Goal: Information Seeking & Learning: Learn about a topic

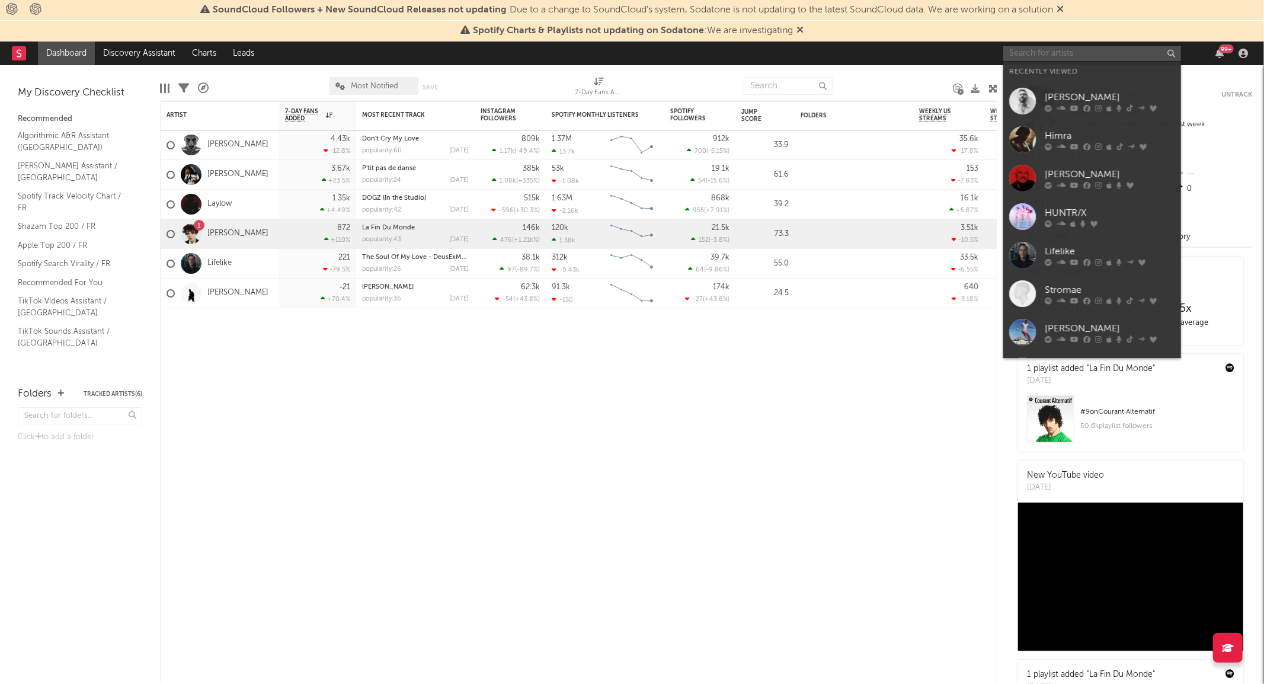
click at [1097, 54] on input "text" at bounding box center [1092, 53] width 178 height 15
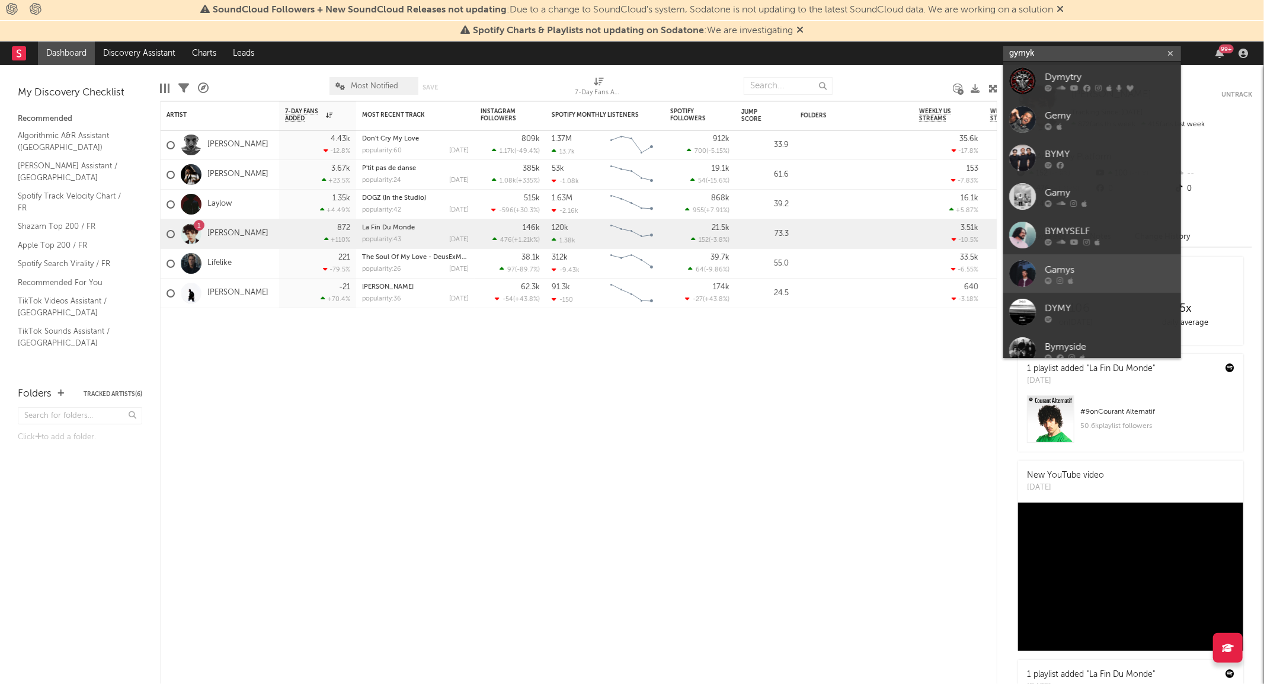
type input "gymyk"
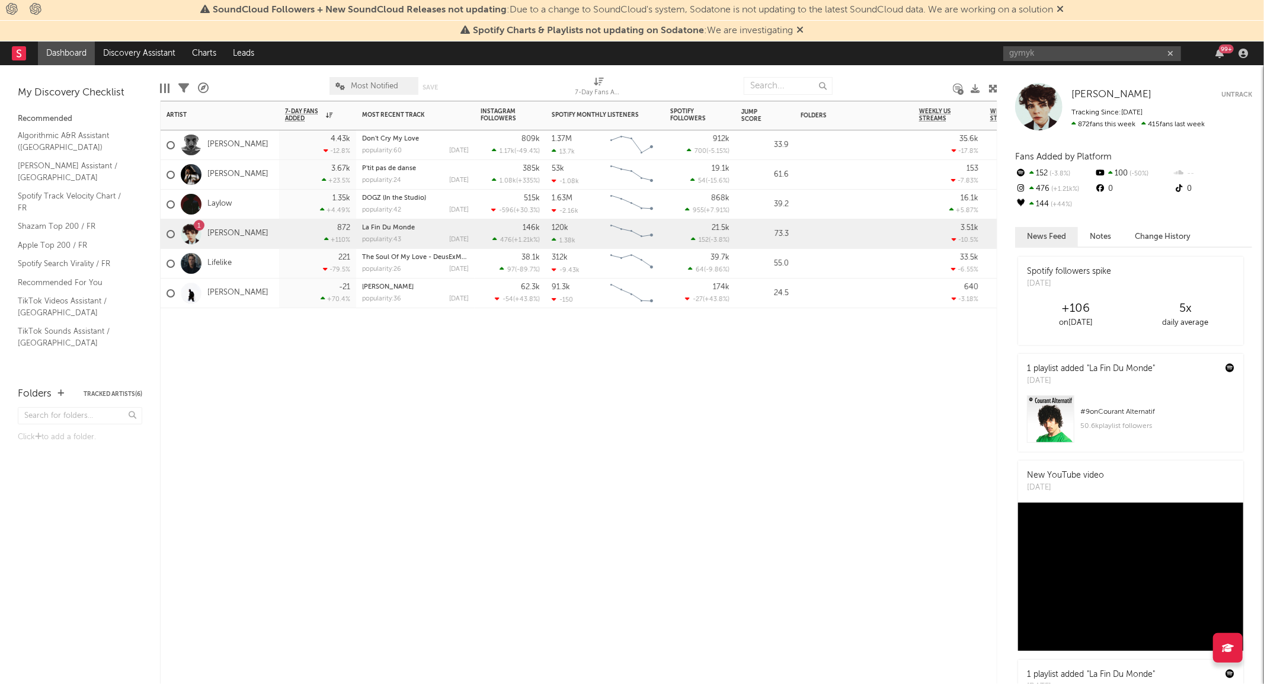
click at [631, 488] on div "Artist Notifications 7-Day Fans Added WoW % Change Most Recent Track Popularity…" at bounding box center [578, 392] width 837 height 583
click at [1221, 49] on div "99 +" at bounding box center [1226, 48] width 15 height 9
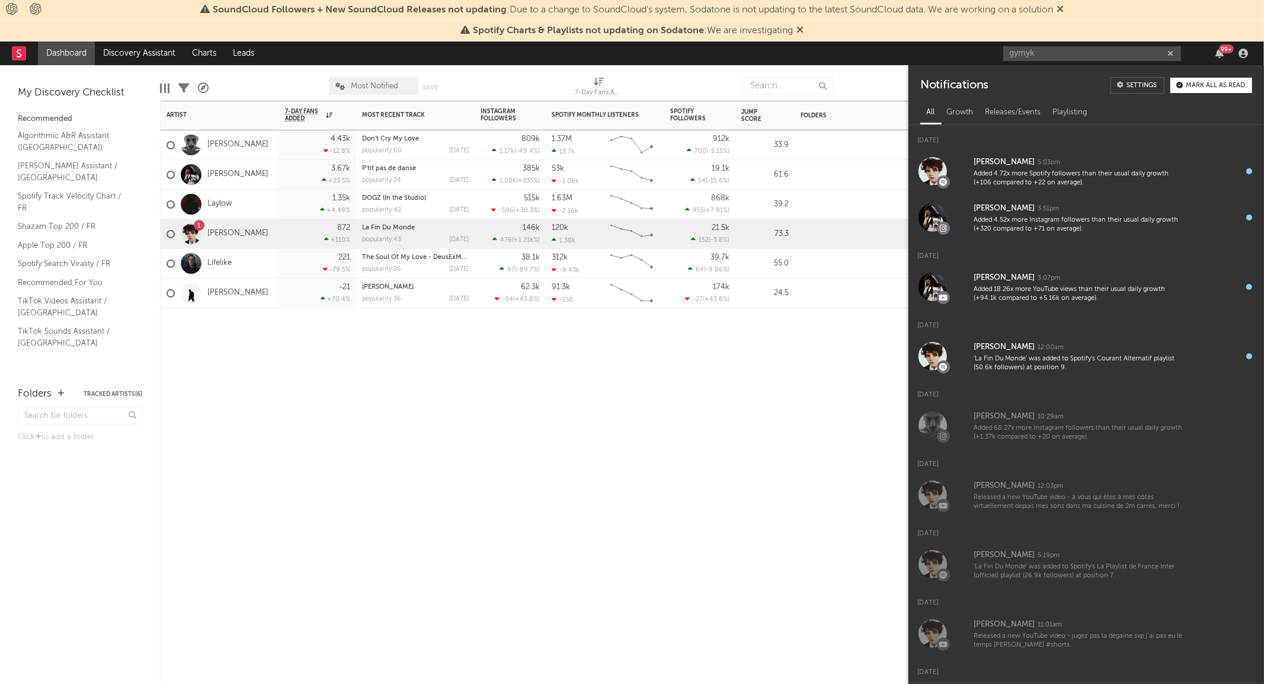
click at [1201, 83] on div "Mark all as read" at bounding box center [1214, 85] width 59 height 7
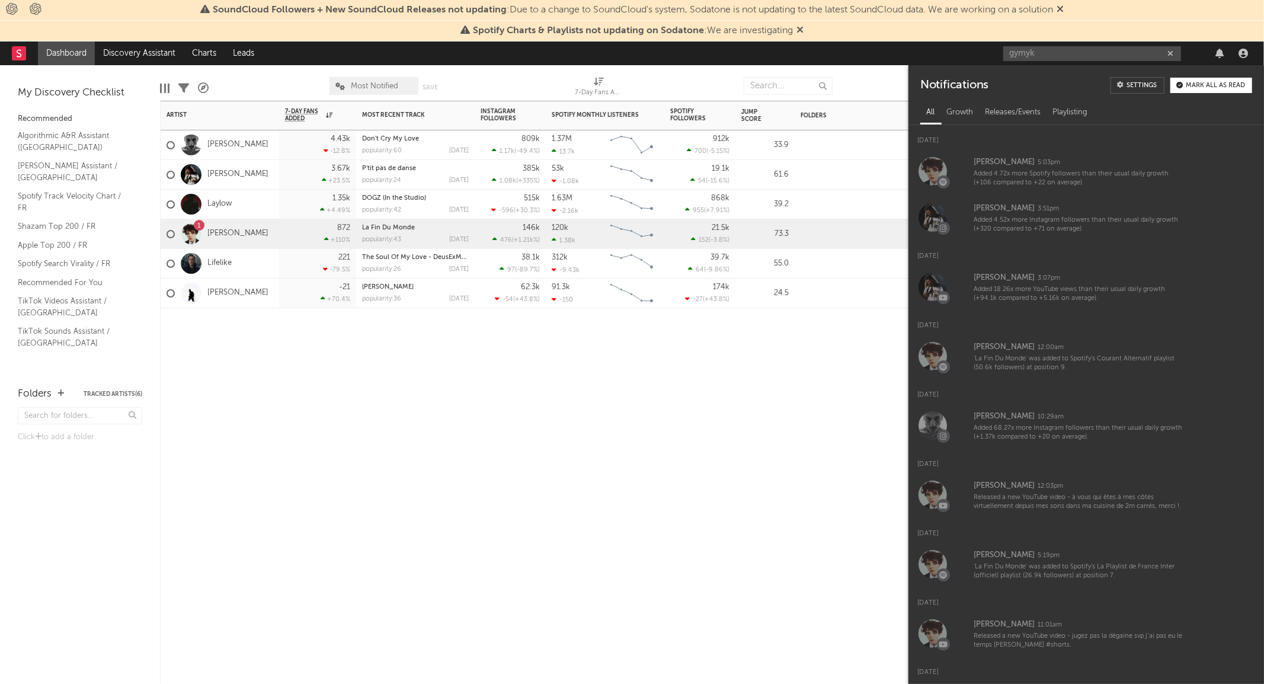
click at [1171, 54] on icon "button" at bounding box center [1170, 54] width 6 height 8
click at [755, 500] on div "Artist Notifications 7-Day Fans Added WoW % Change Most Recent Track Popularity…" at bounding box center [578, 392] width 837 height 583
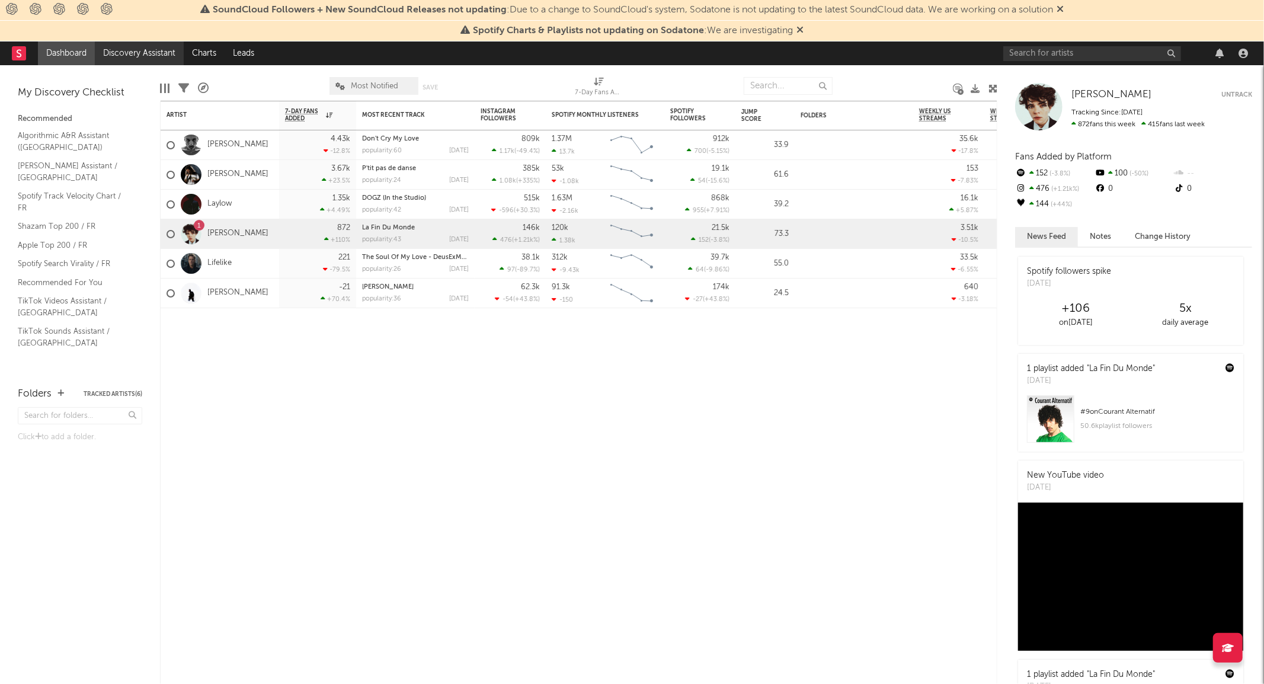
click at [125, 55] on link "Discovery Assistant" at bounding box center [139, 53] width 89 height 24
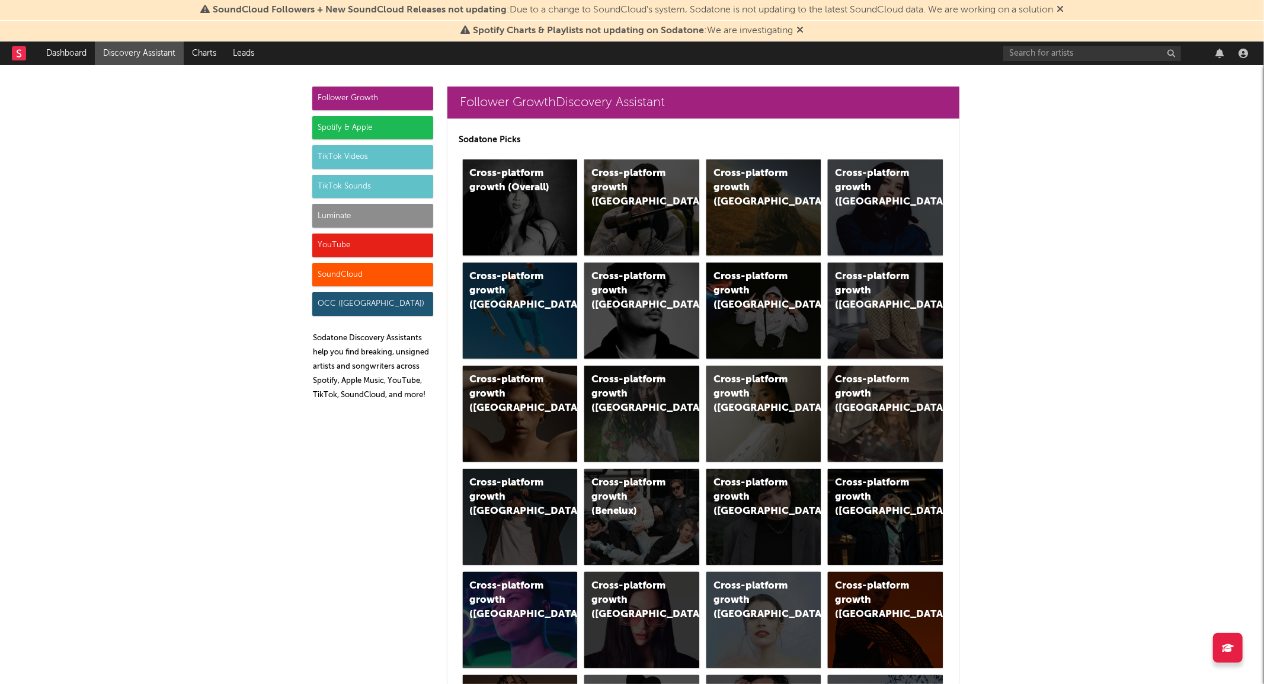
click at [371, 126] on div "Spotify & Apple" at bounding box center [372, 128] width 121 height 24
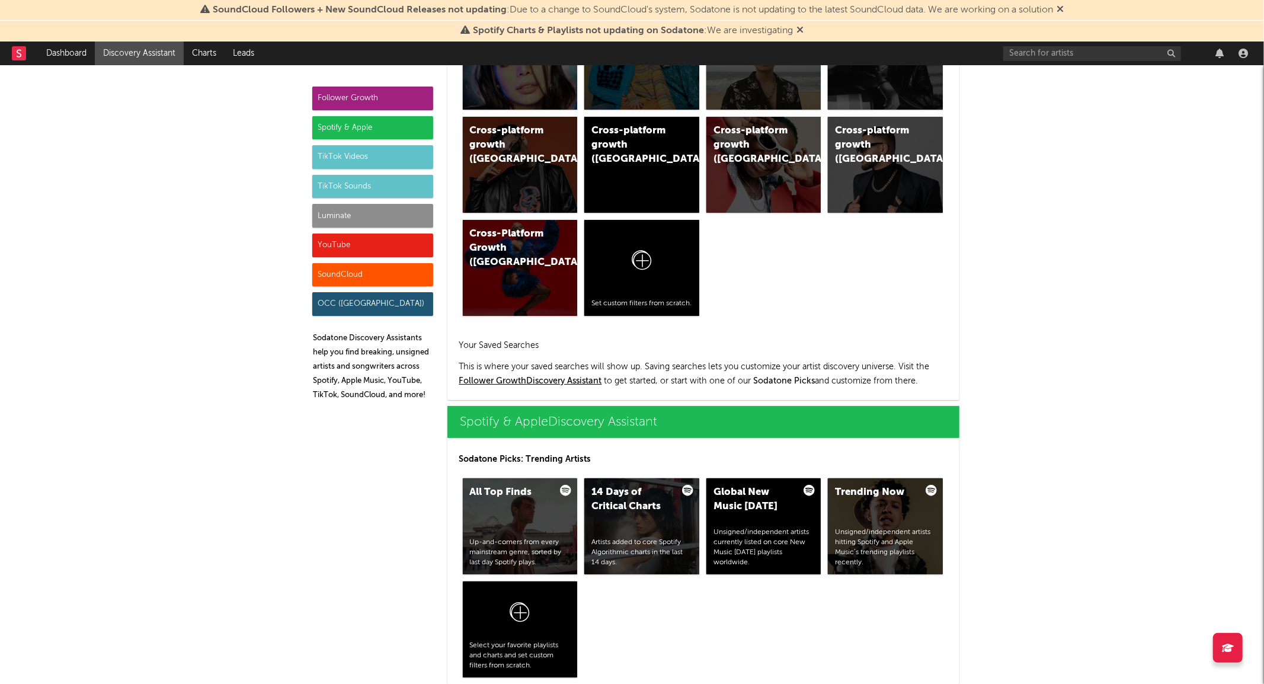
scroll to position [1184, 0]
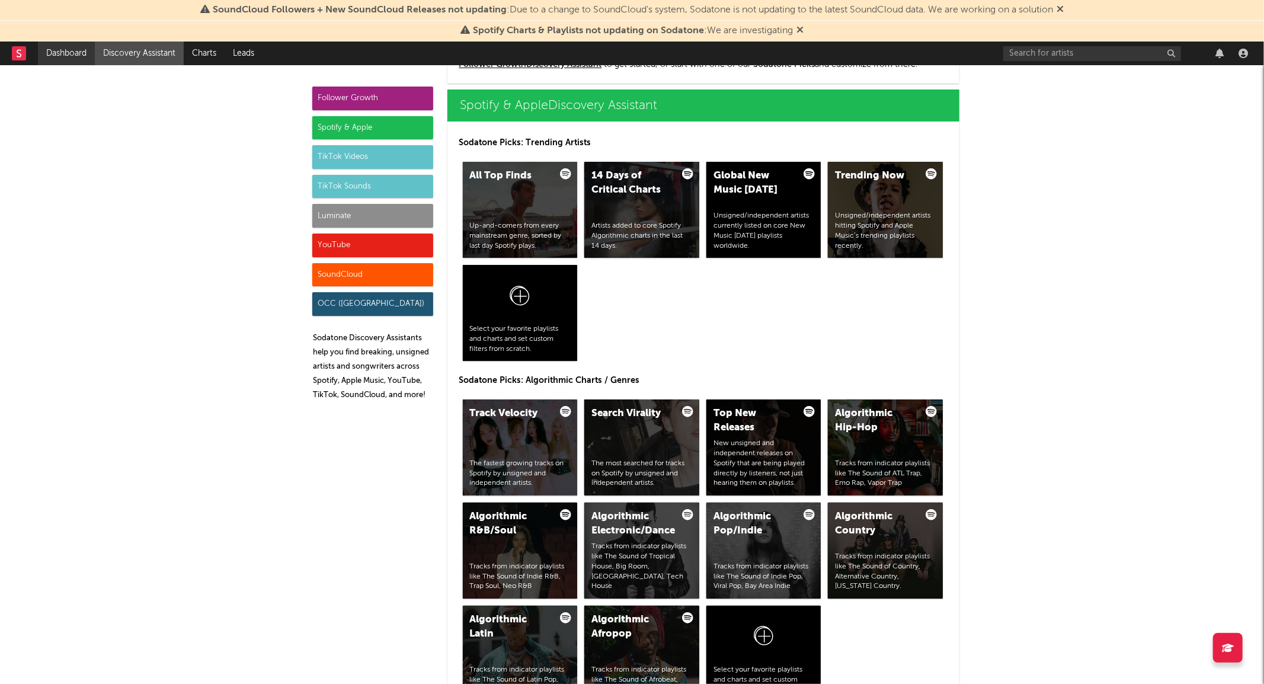
click at [69, 53] on link "Dashboard" at bounding box center [66, 53] width 57 height 24
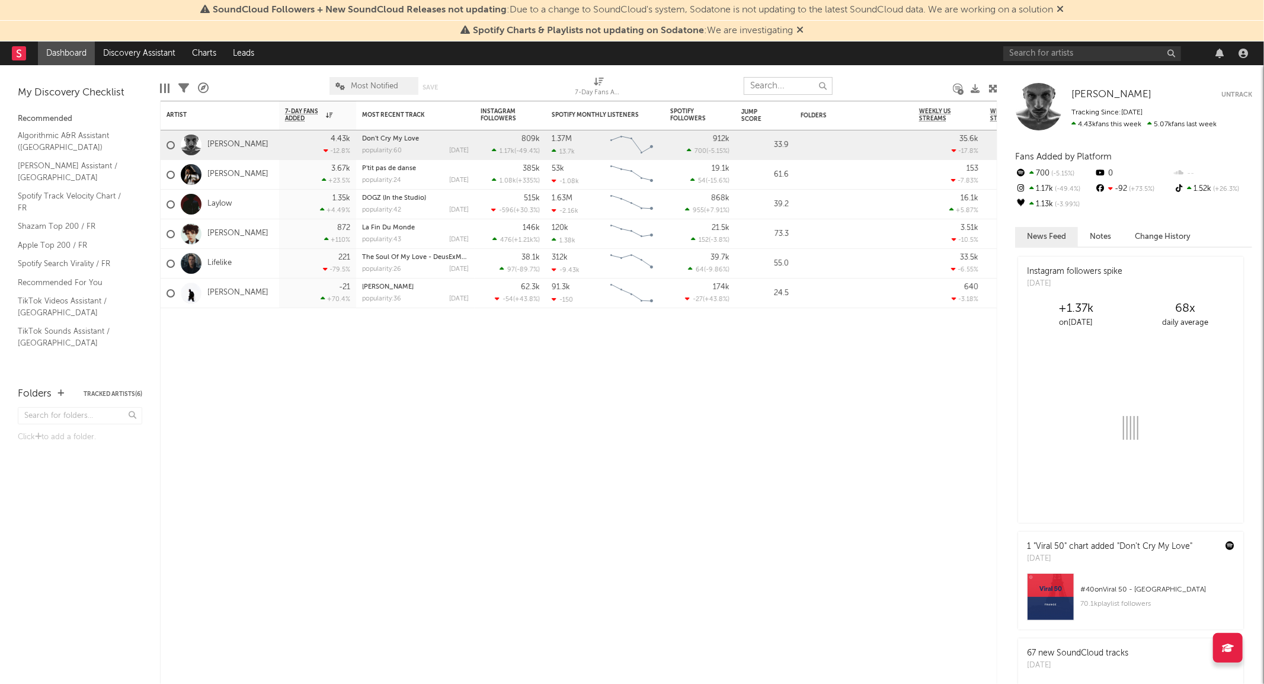
click at [770, 85] on input "text" at bounding box center [787, 86] width 89 height 18
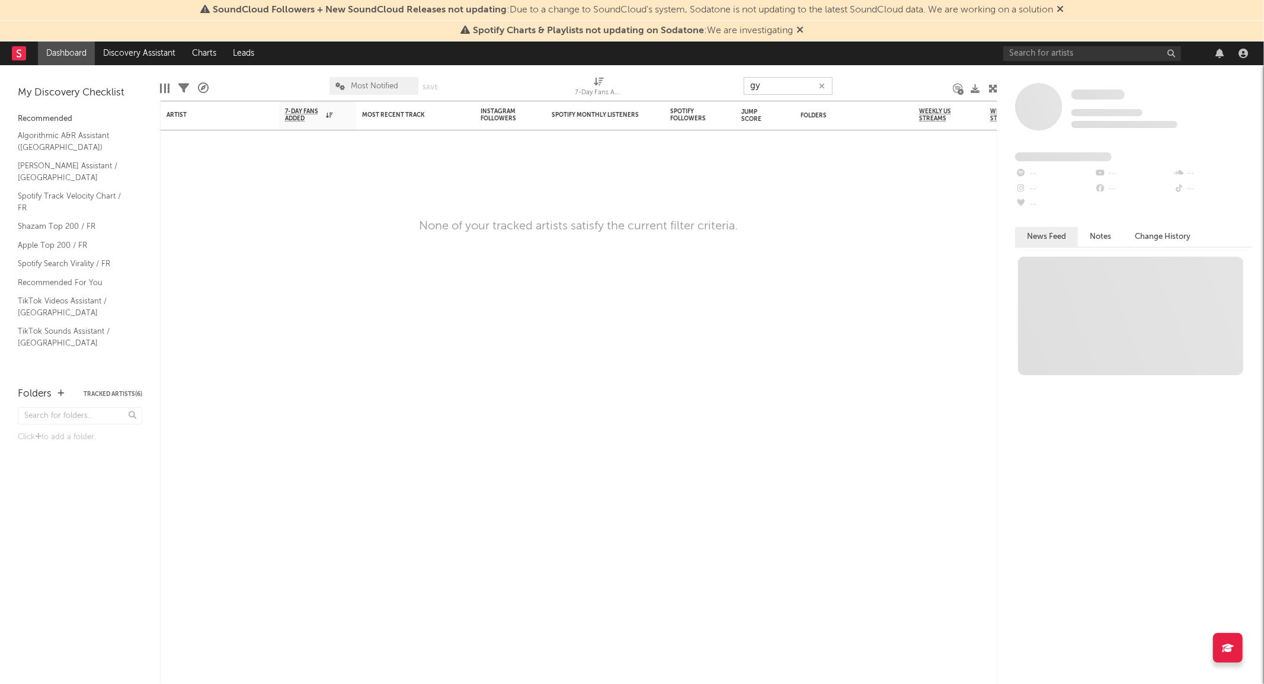
type input "g"
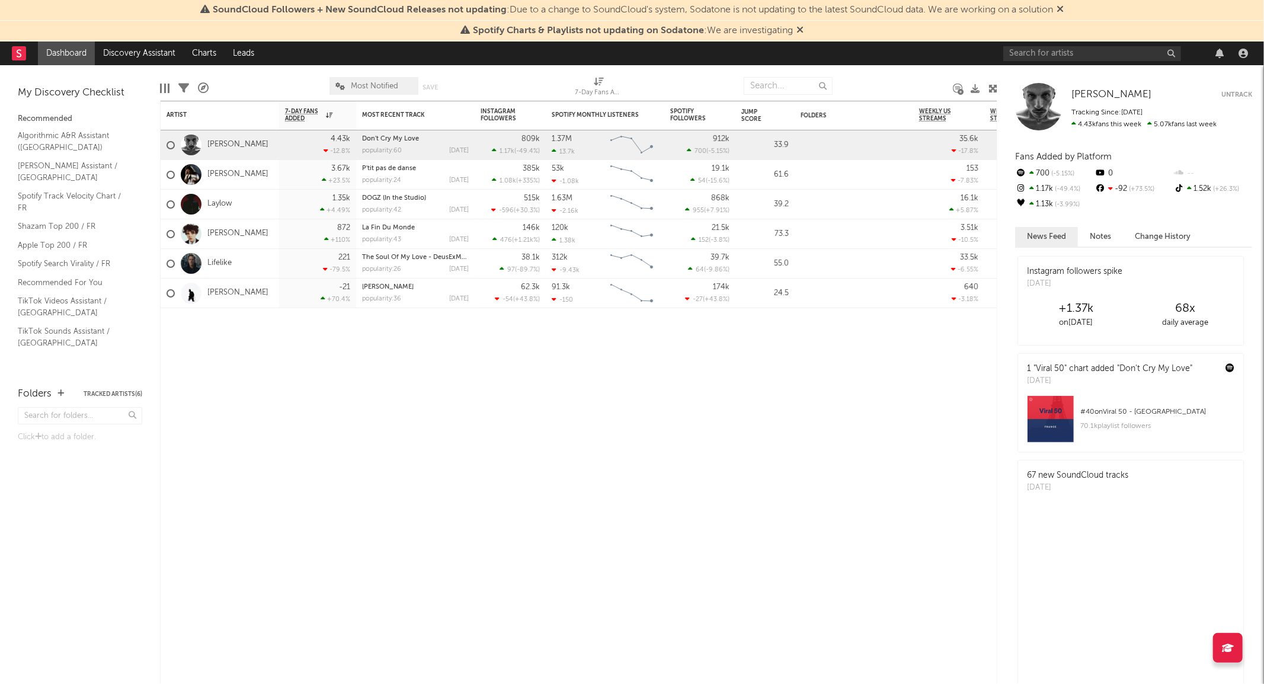
click at [476, 44] on nav "Dashboard Discovery Assistant Charts Leads" at bounding box center [632, 53] width 1264 height 24
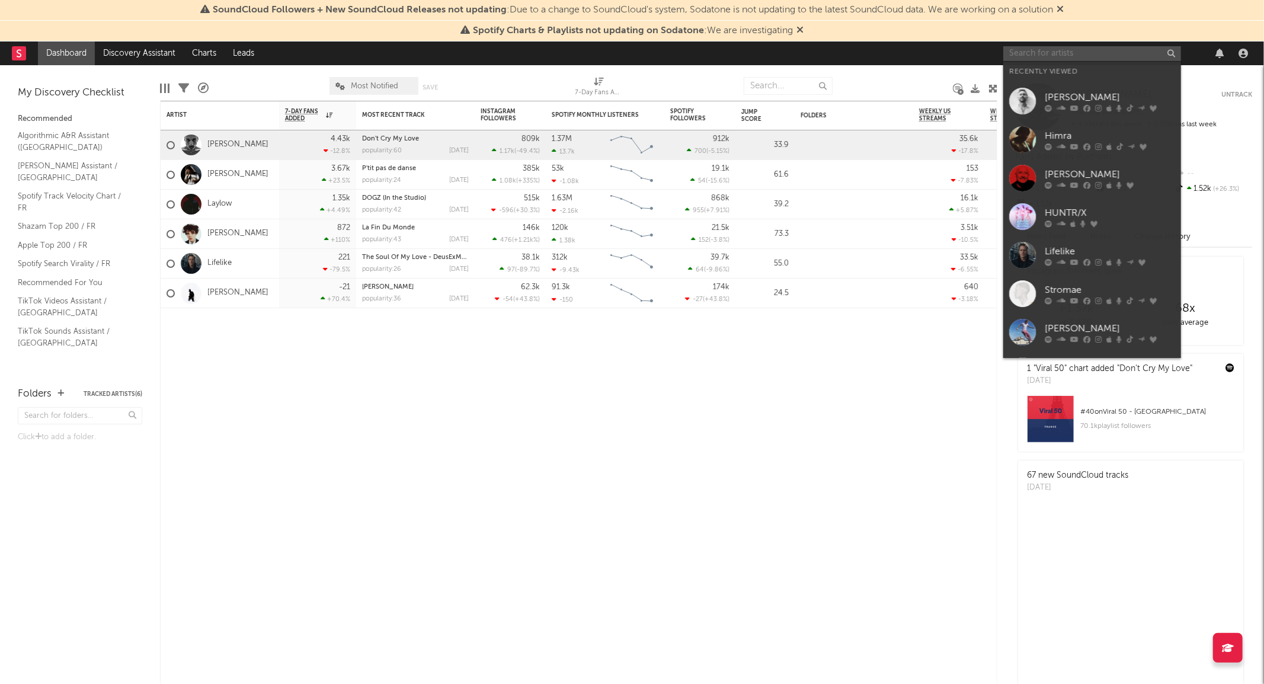
click at [1046, 52] on input "text" at bounding box center [1092, 53] width 178 height 15
paste input "Fantomel"
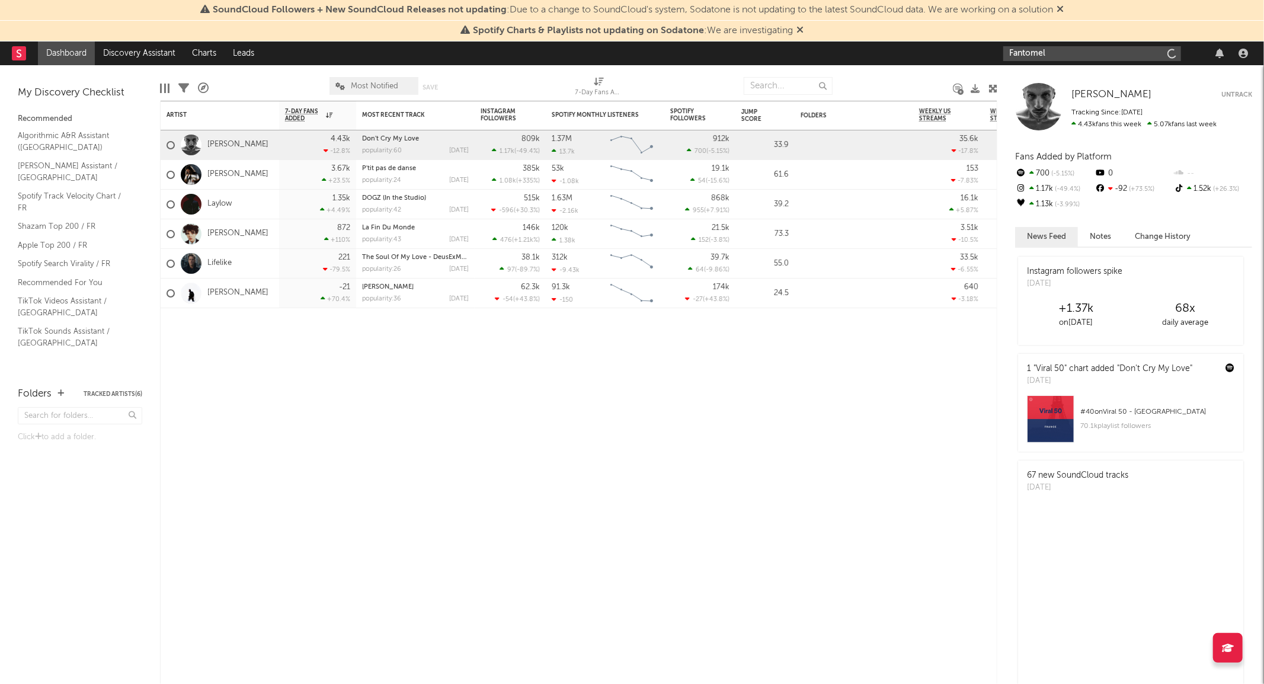
type input "Fantomel"
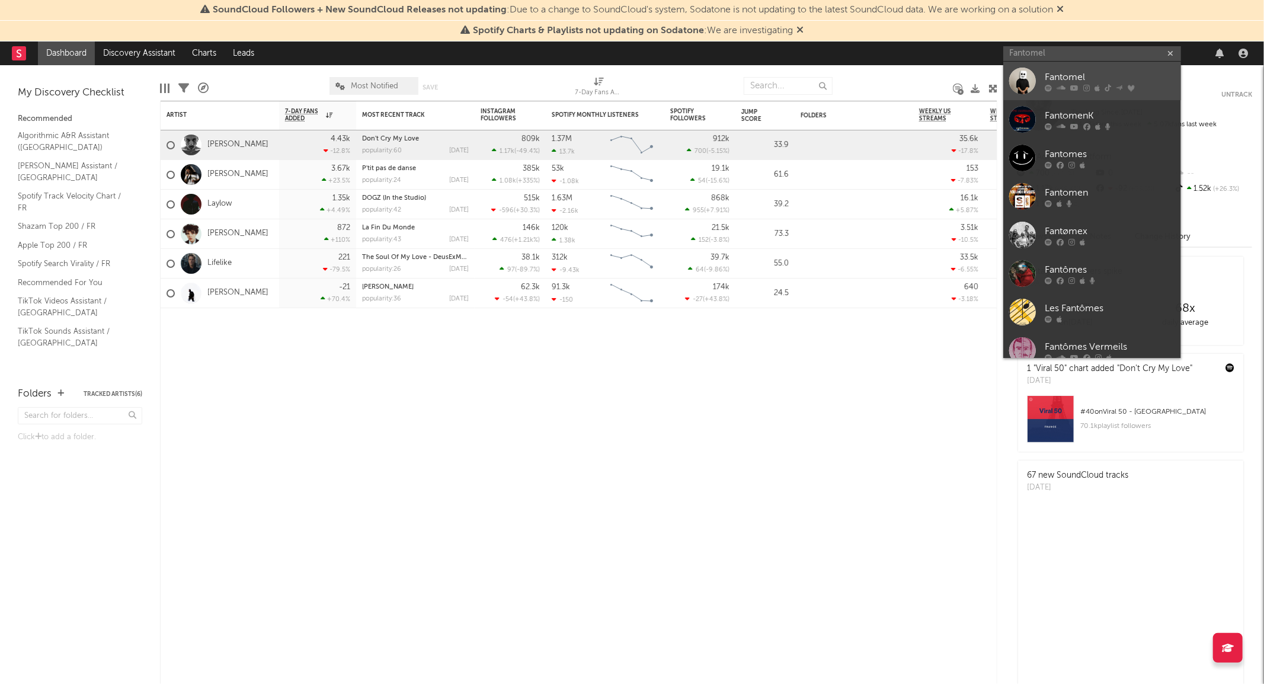
click at [1076, 79] on div "Fantomel" at bounding box center [1109, 77] width 130 height 14
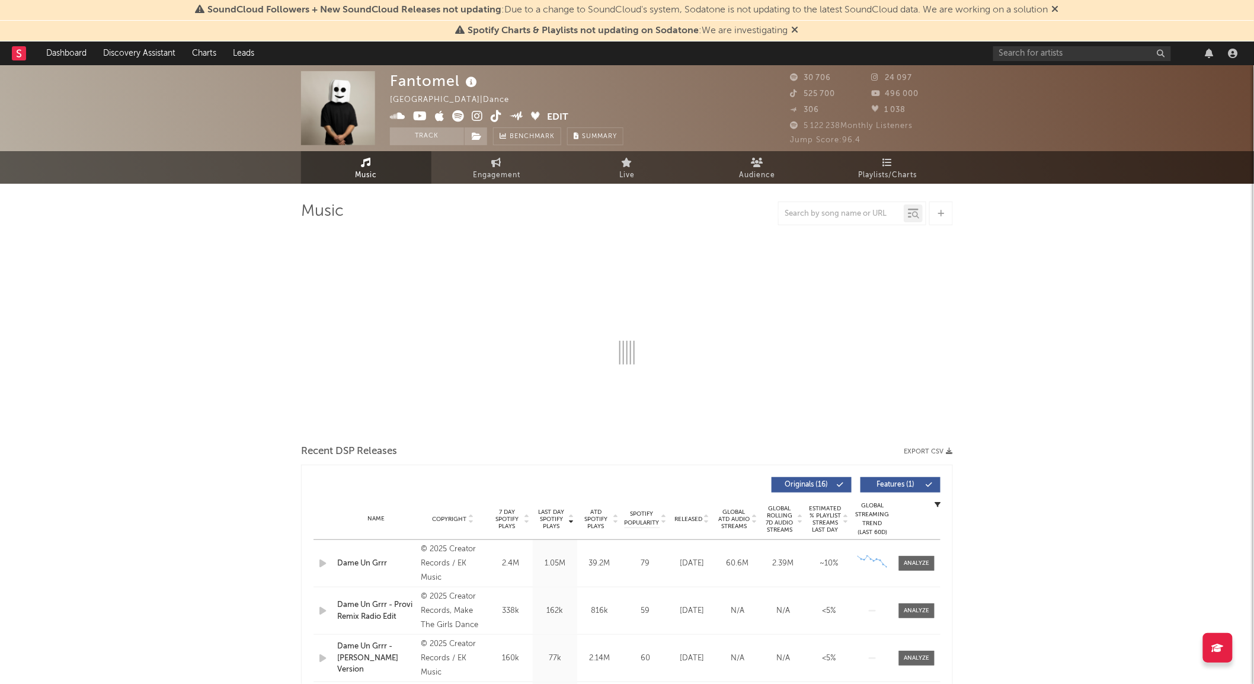
select select "6m"
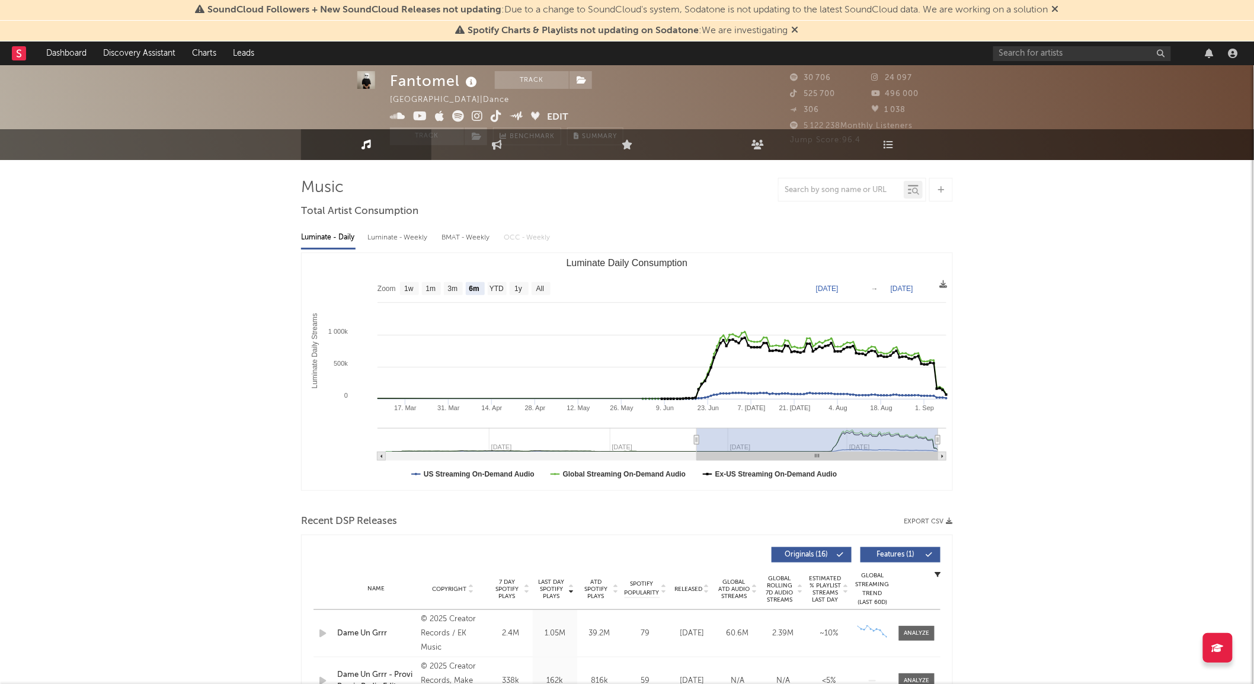
scroll to position [66, 0]
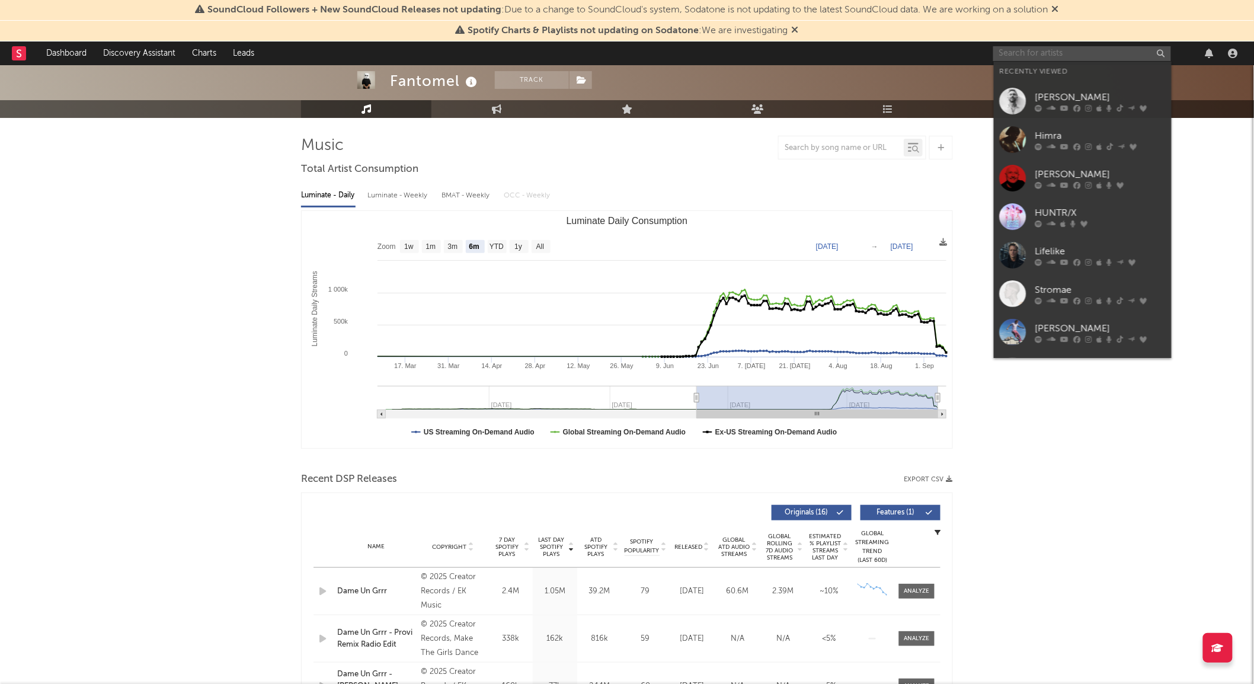
click at [1068, 53] on input "text" at bounding box center [1082, 53] width 178 height 15
type input "j"
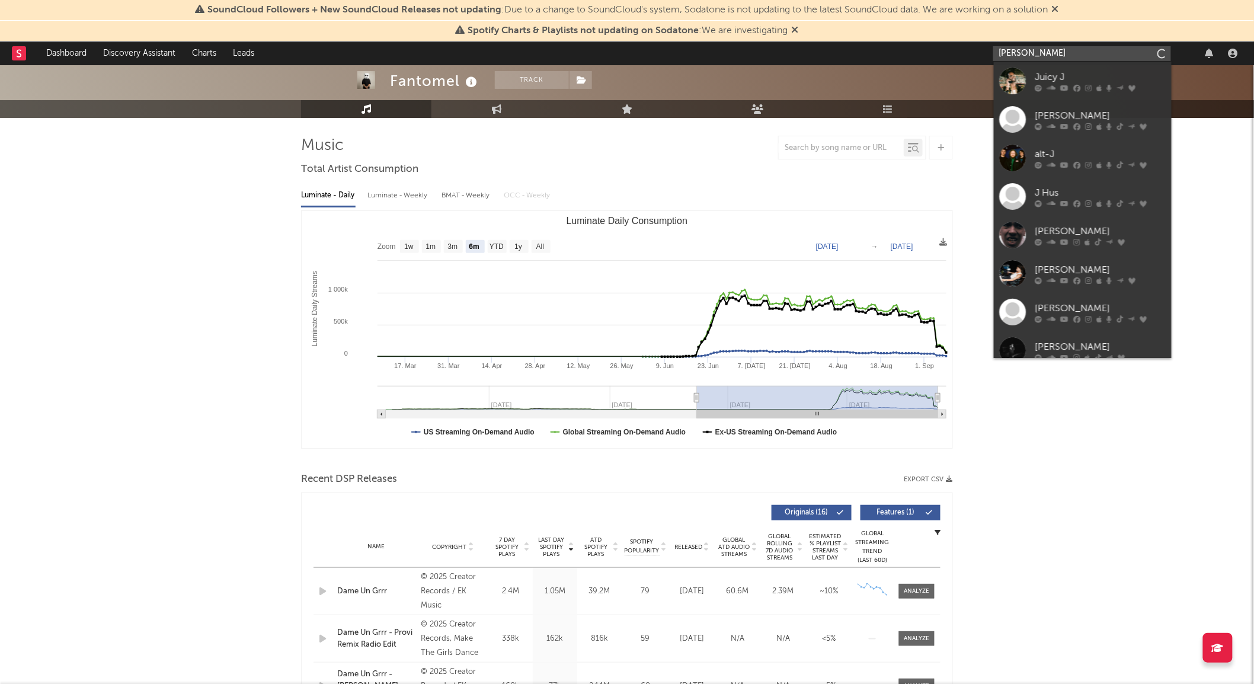
type input "kate linn"
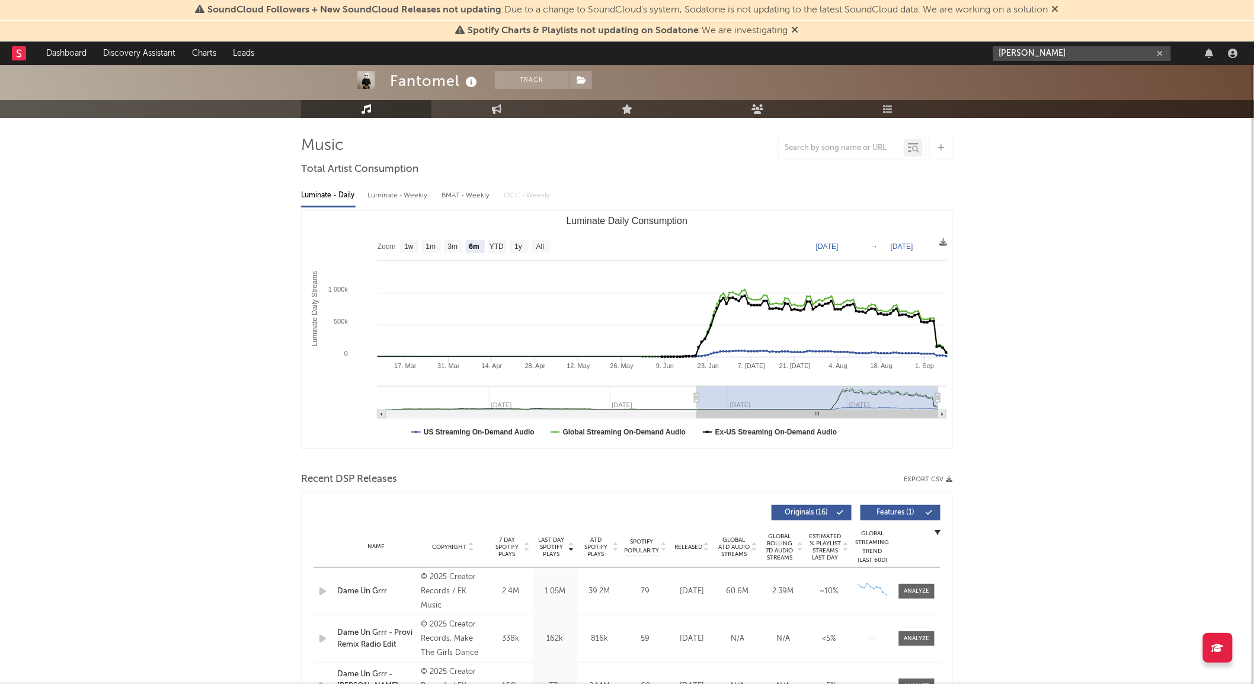
click at [1113, 48] on input "kate linn" at bounding box center [1082, 53] width 178 height 15
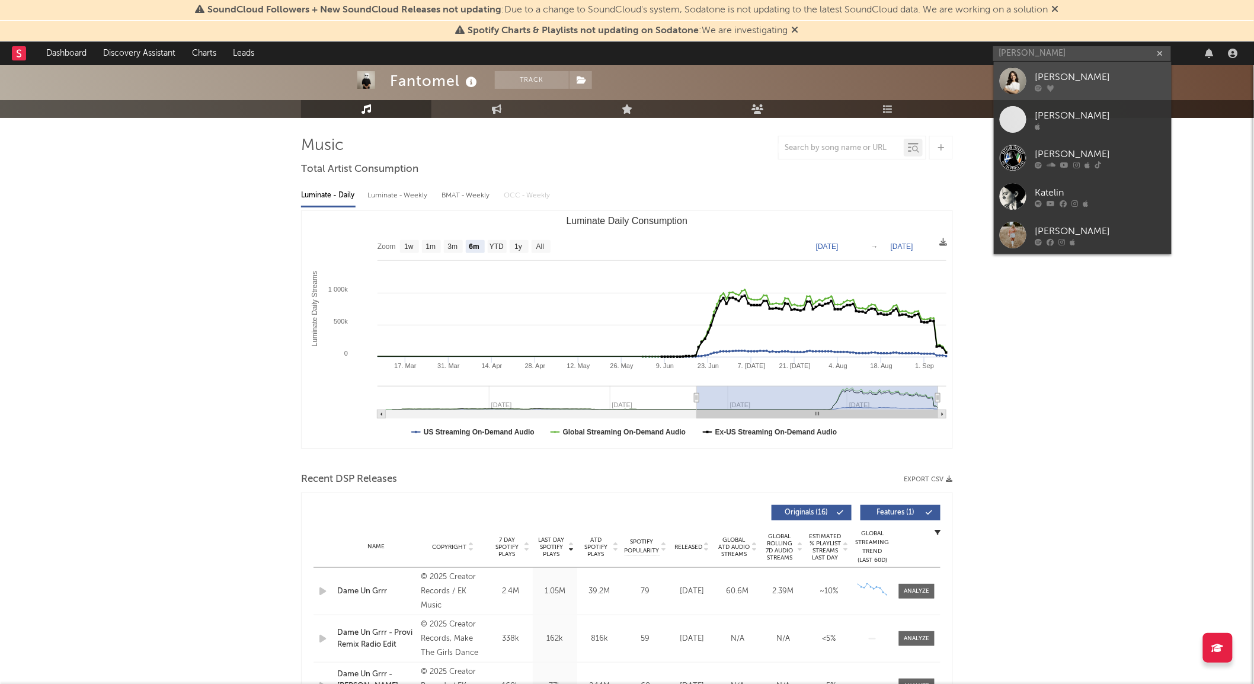
click at [1068, 82] on div "Kate Linn" at bounding box center [1100, 77] width 130 height 14
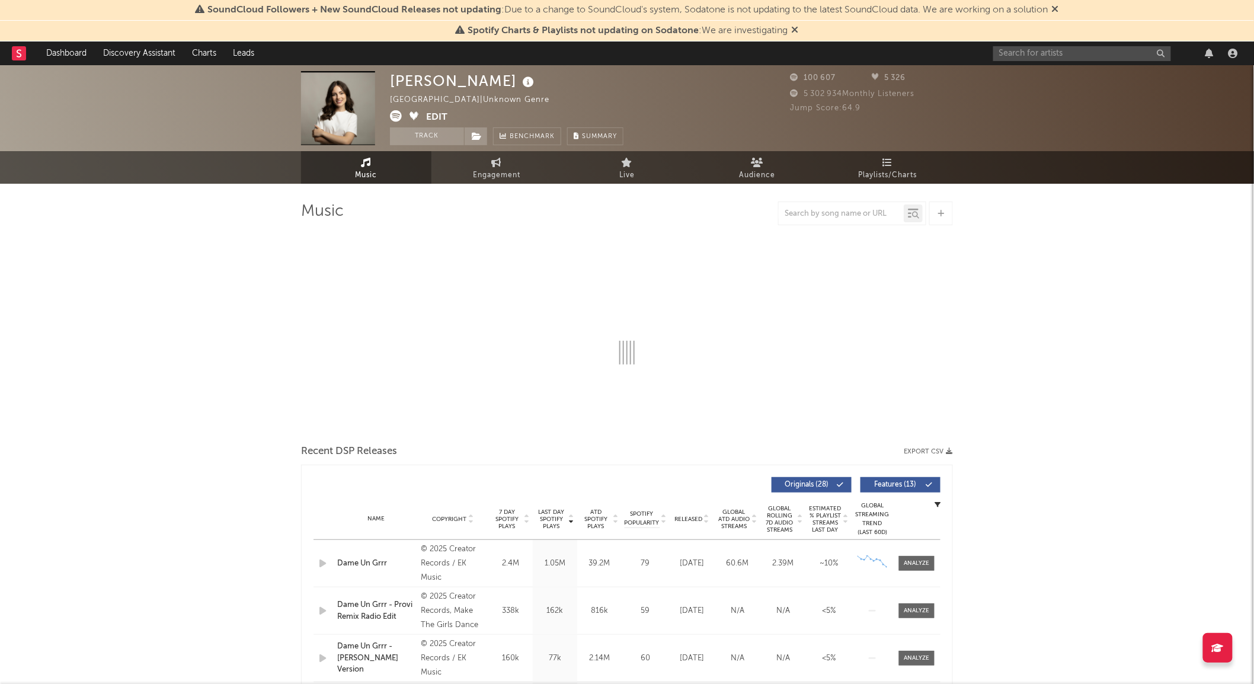
select select "6m"
